Goal: Check status

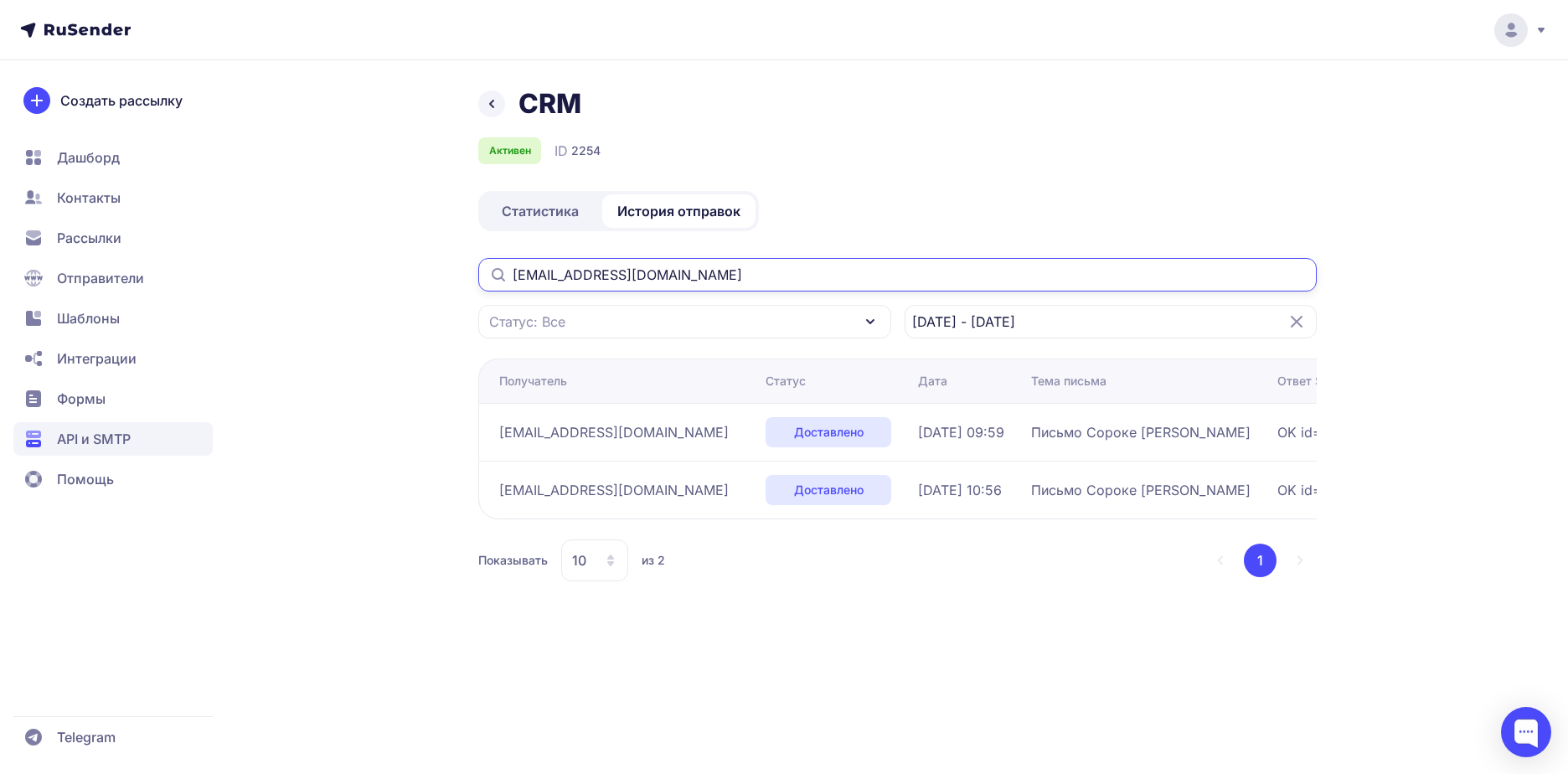
click at [852, 271] on input "[EMAIL_ADDRESS][DOMAIN_NAME]" at bounding box center [897, 274] width 839 height 34
drag, startPoint x: 626, startPoint y: 270, endPoint x: 400, endPoint y: 282, distance: 226.3
click at [400, 282] on div "CRM Активен ID 2254 Статистика История отправок gip2004@list.ru Статус: Все 26.…" at bounding box center [784, 354] width 1206 height 534
